Goal: Task Accomplishment & Management: Manage account settings

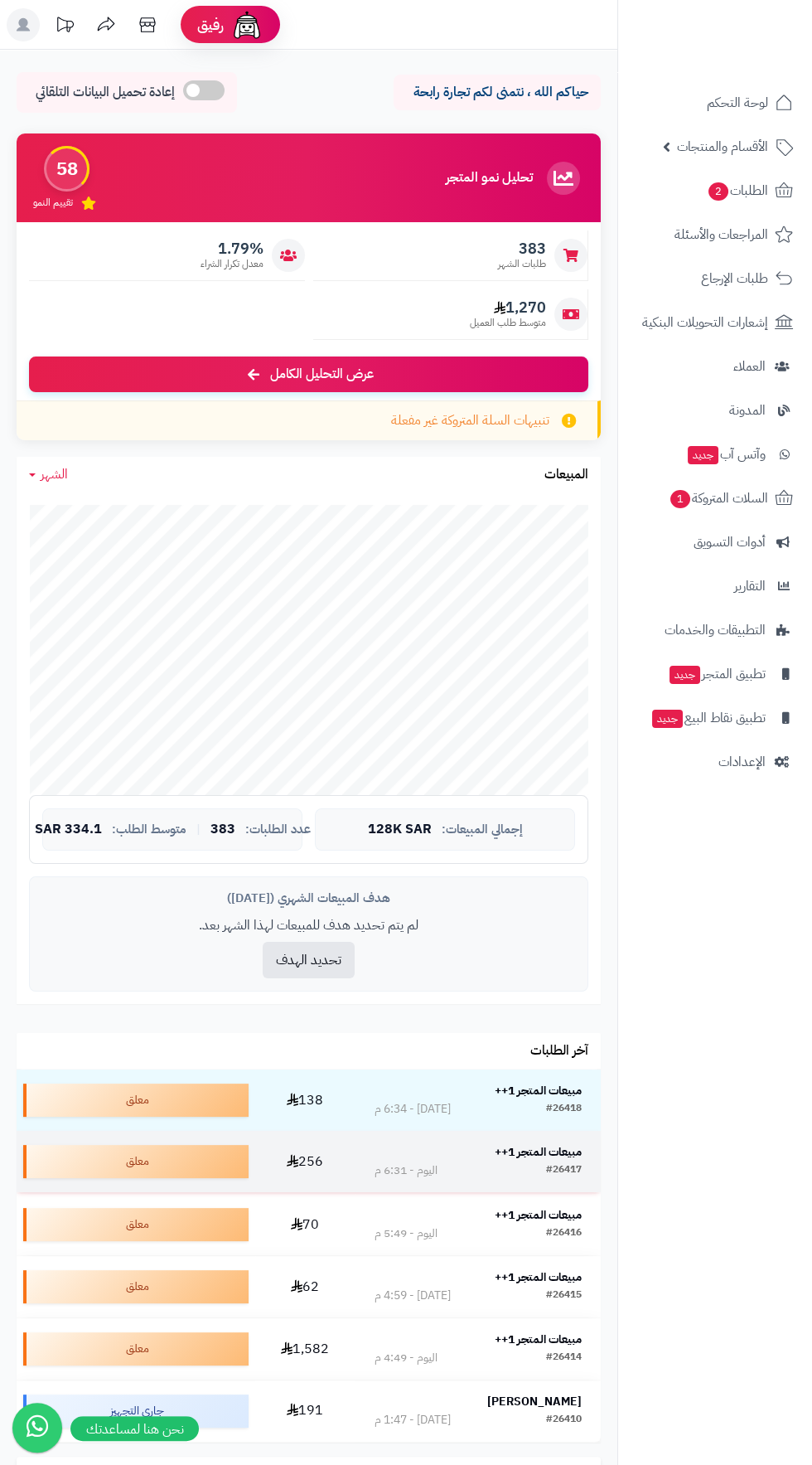
click at [555, 1149] on strong "مبيعات المتجر 1++" at bounding box center [539, 1152] width 88 height 18
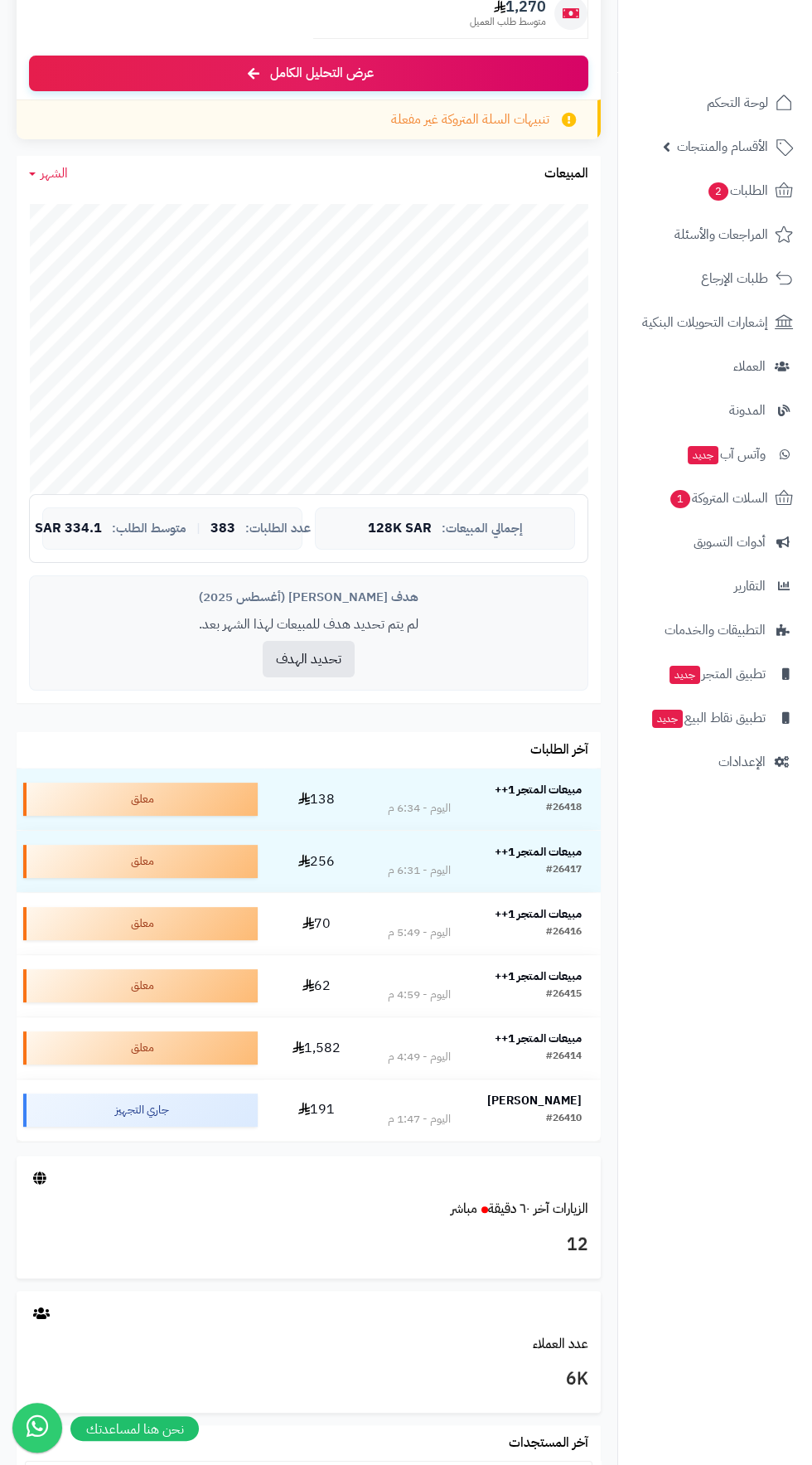
scroll to position [312, 0]
